Goal: Information Seeking & Learning: Learn about a topic

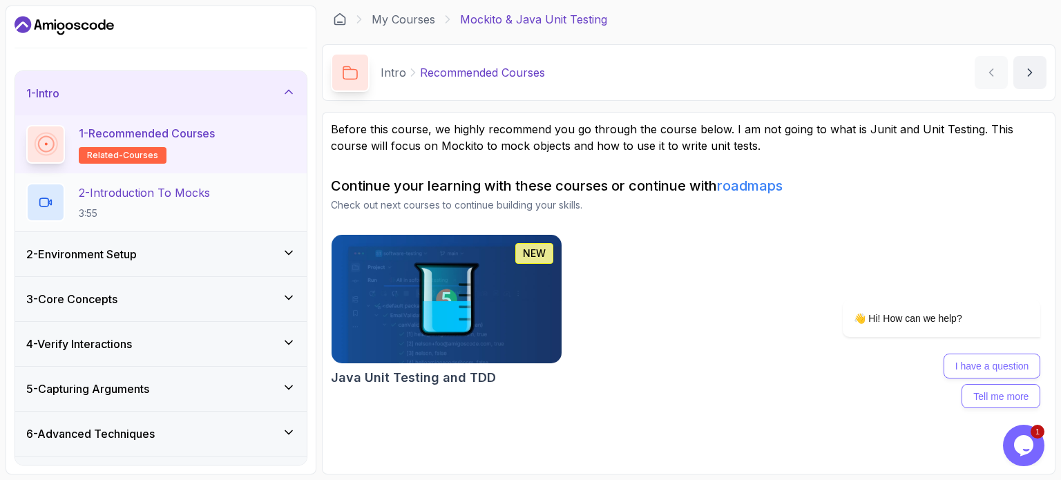
click at [147, 188] on p "2 - Introduction To Mocks" at bounding box center [144, 192] width 131 height 17
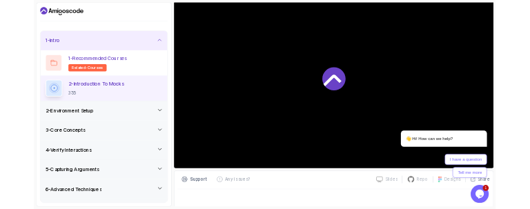
scroll to position [69, 0]
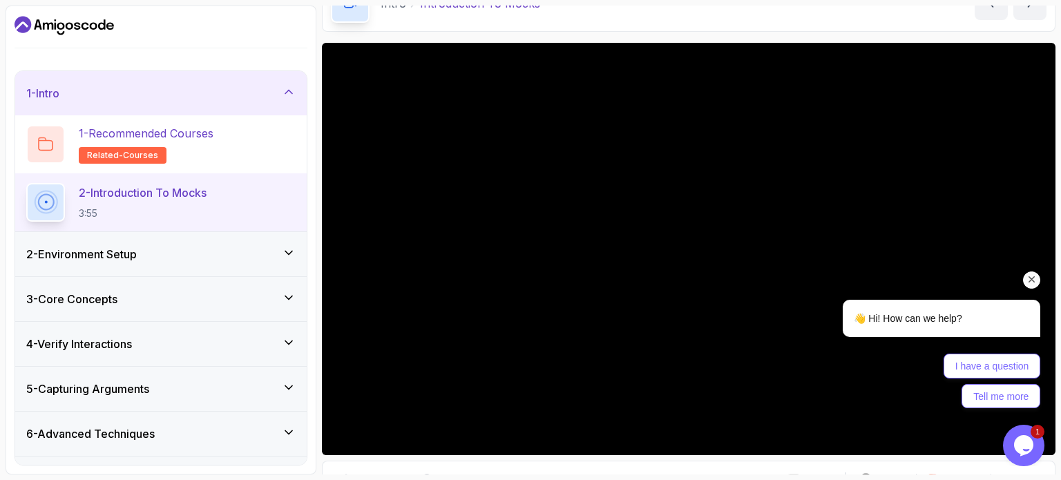
click at [1033, 278] on icon "Chat attention grabber" at bounding box center [1032, 280] width 12 height 12
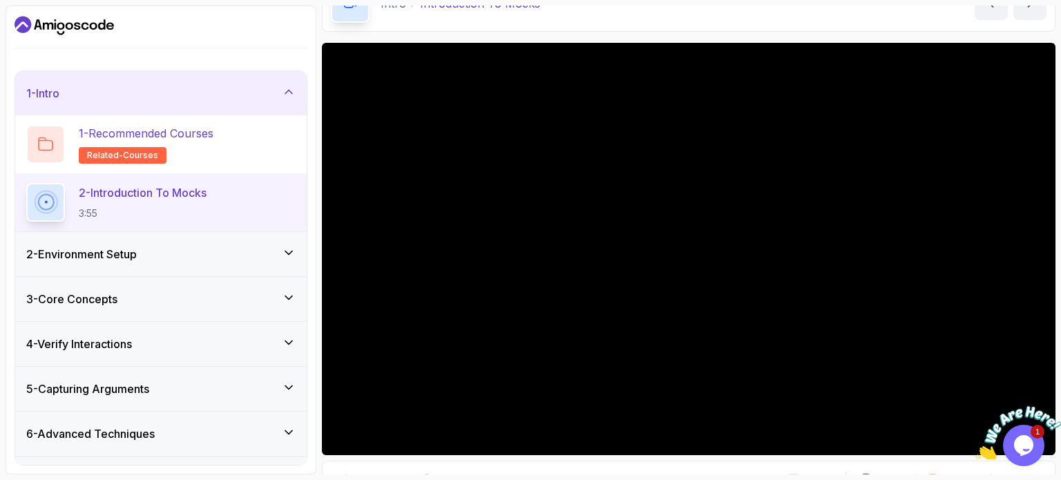
click at [232, 249] on div "2 - Environment Setup" at bounding box center [160, 254] width 269 height 17
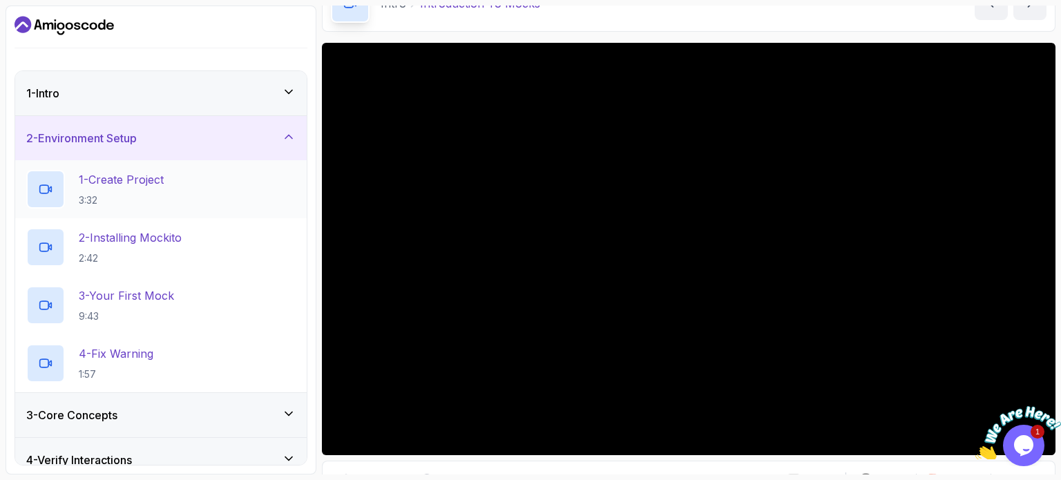
click at [144, 173] on p "1 - Create Project" at bounding box center [121, 179] width 85 height 17
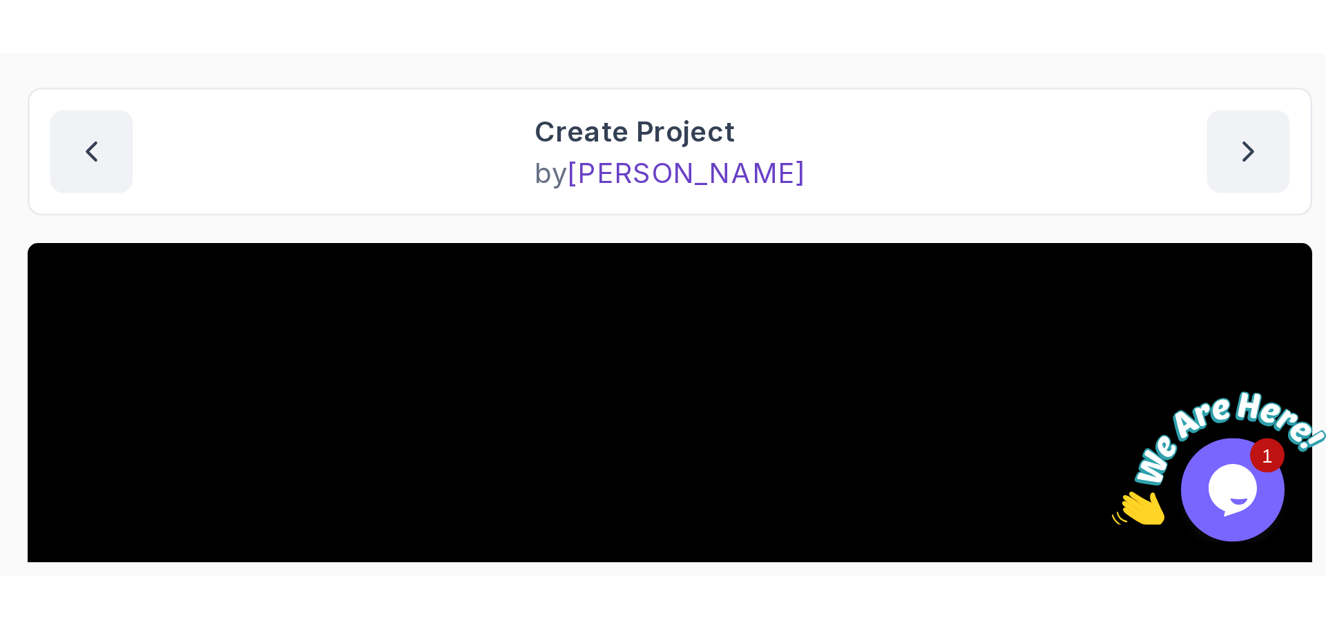
scroll to position [21, 0]
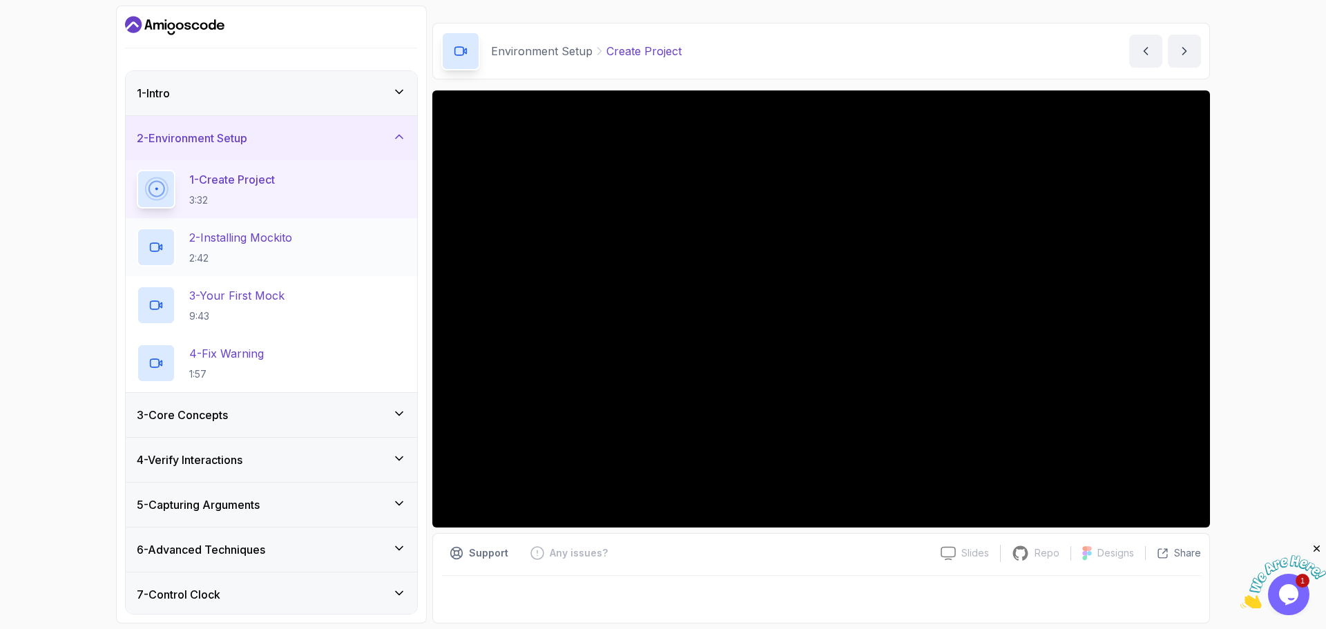
click at [275, 233] on p "2 - Installing Mockito" at bounding box center [240, 237] width 103 height 17
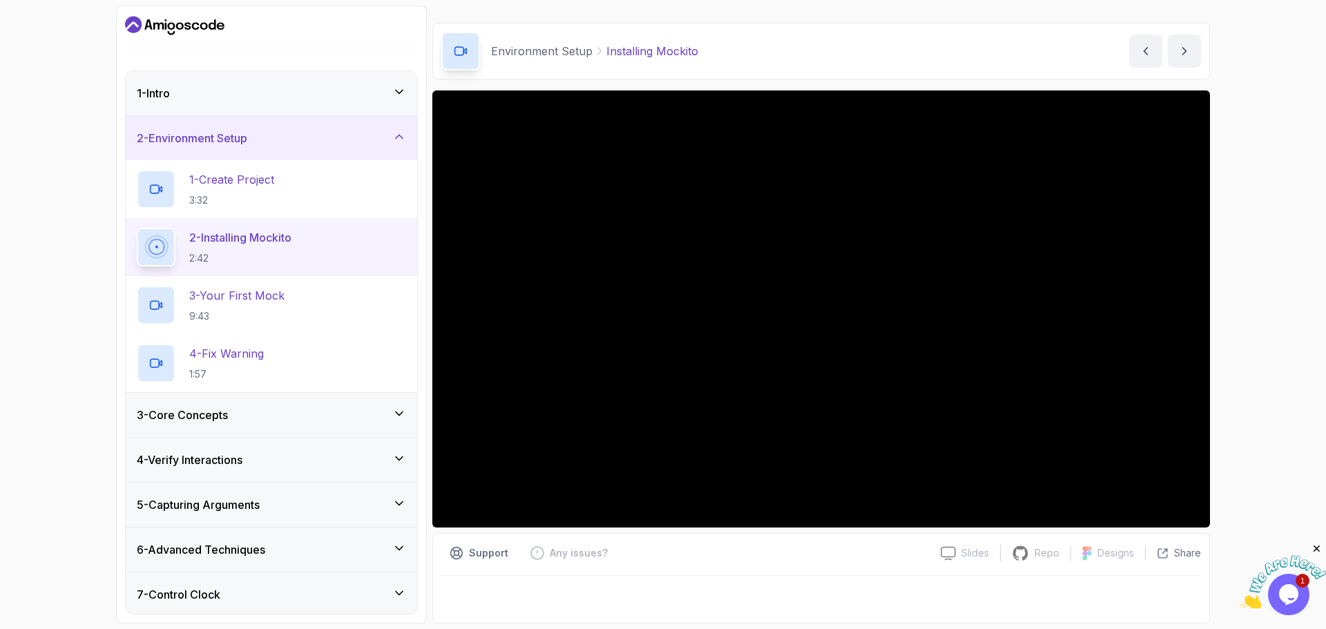
click at [1060, 479] on icon "Close" at bounding box center [1317, 549] width 12 height 12
click at [1060, 479] on icon "$i18n('chat', 'chat_widget')" at bounding box center [1288, 594] width 19 height 21
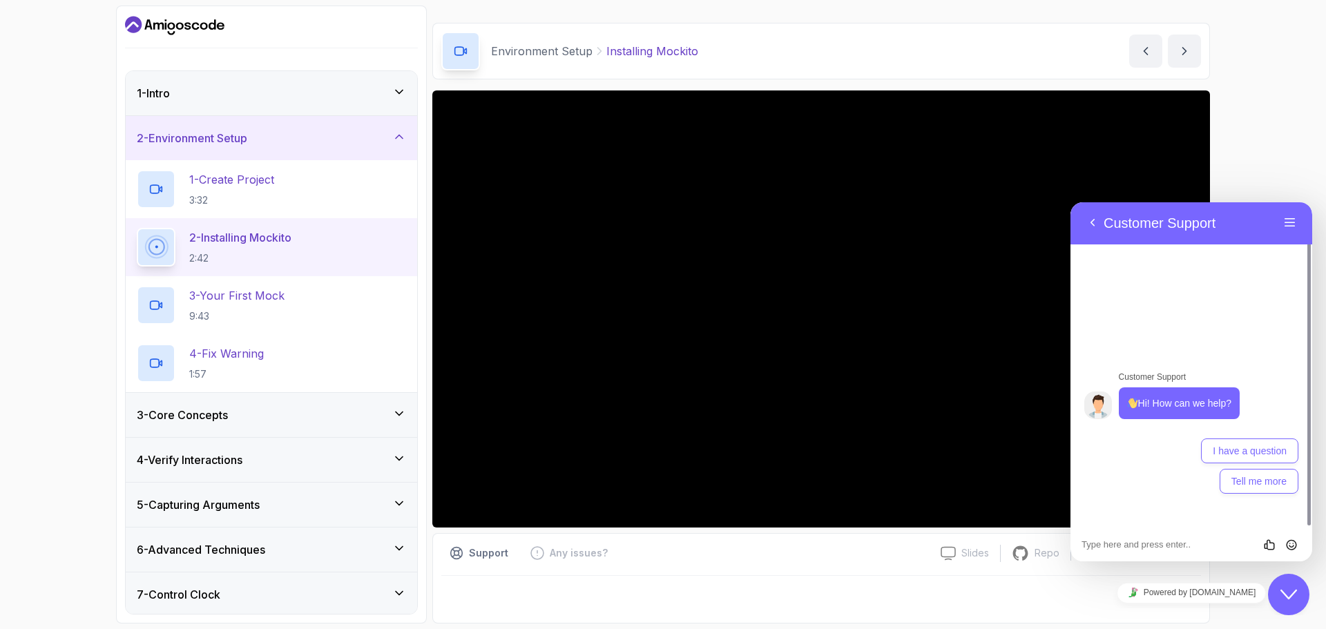
click at [1060, 133] on div "1 - Intro 2 - Environment Setup 1 - Create Project 3:32 2 - Installing Mockito …" at bounding box center [663, 314] width 1326 height 629
